Goal: Task Accomplishment & Management: Use online tool/utility

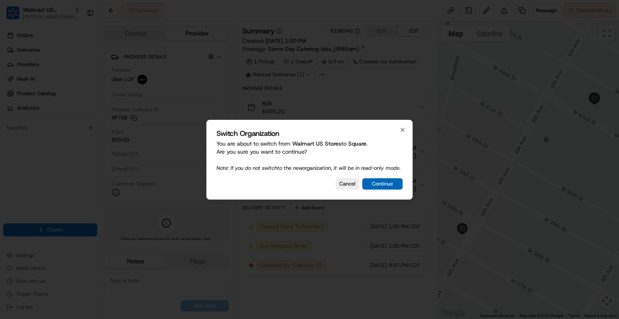
click at [384, 186] on button "Continue" at bounding box center [382, 183] width 40 height 11
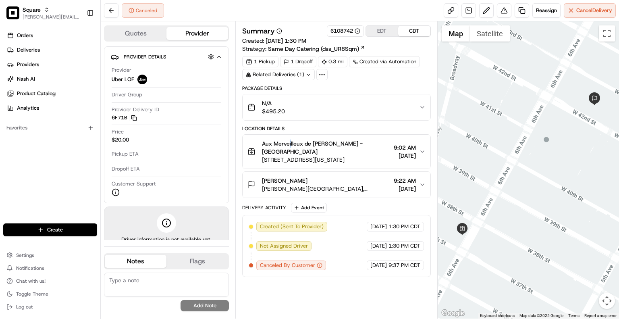
click at [288, 140] on span "Aux Merveilleux de Fred - Midtown" at bounding box center [326, 147] width 128 height 16
click at [292, 144] on span "Aux Merveilleux de Fred - Midtown" at bounding box center [326, 147] width 128 height 16
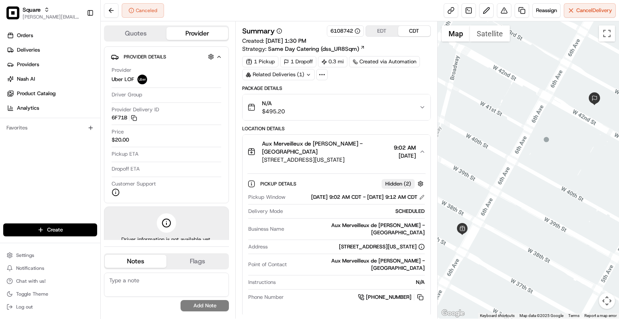
click at [352, 225] on div "Aux Merveilleux de Fred - Midtown" at bounding box center [355, 229] width 137 height 15
click at [352, 226] on div "Aux Merveilleux de Fred - Midtown" at bounding box center [355, 229] width 137 height 15
copy div "Aux Merveilleux de Fred - Midtown"
click at [108, 14] on button at bounding box center [111, 10] width 15 height 15
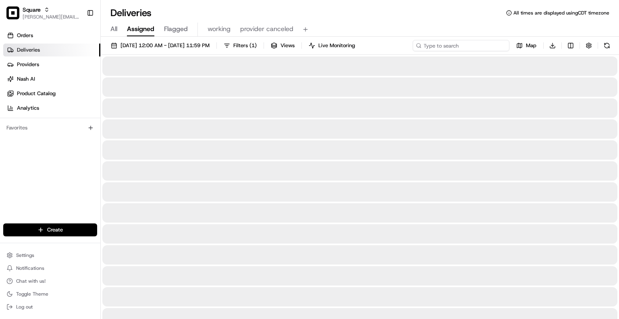
click at [468, 43] on input at bounding box center [460, 45] width 97 height 11
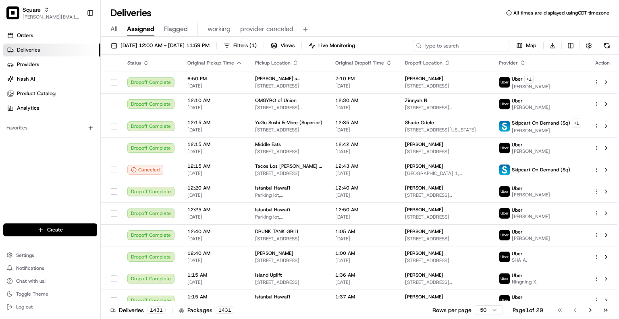
click at [468, 43] on input at bounding box center [460, 45] width 97 height 11
paste input "Aux Merveilleux de Fred - Midtown"
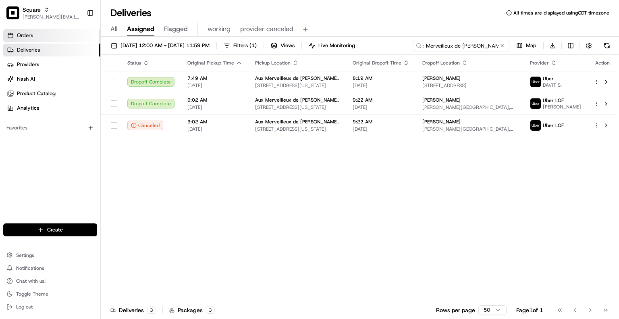
type input "Aux Merveilleux de Fred - Midtown"
click at [63, 37] on link "Orders" at bounding box center [51, 35] width 97 height 13
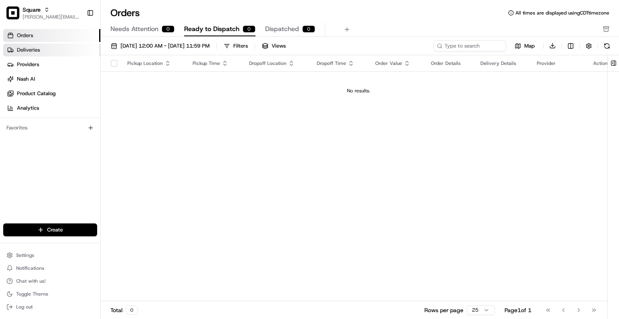
click at [54, 46] on link "Deliveries" at bounding box center [51, 50] width 97 height 13
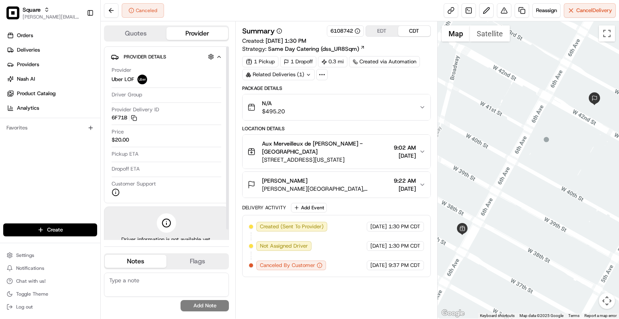
click at [216, 125] on div "Provider Uber LOF Driver Group Provider Delivery ID 6F71B Copy del_RPzWiIn4QGem…" at bounding box center [166, 131] width 111 height 136
click at [147, 37] on button "Quotes" at bounding box center [136, 33] width 62 height 13
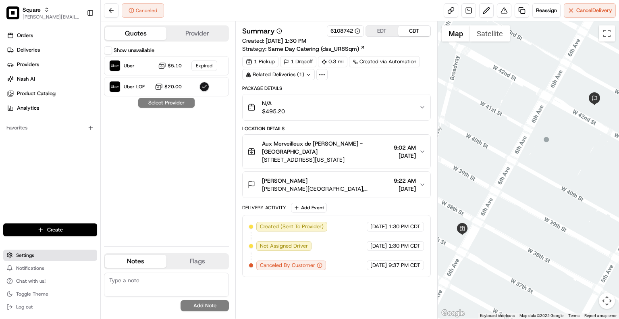
click at [26, 255] on span "Settings" at bounding box center [25, 255] width 18 height 6
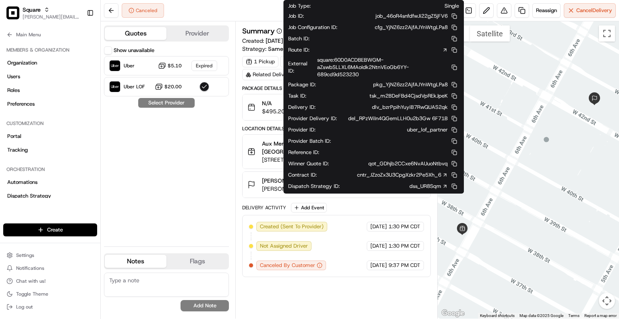
click at [444, 185] on icon at bounding box center [445, 186] width 6 height 6
